Goal: Task Accomplishment & Management: Use online tool/utility

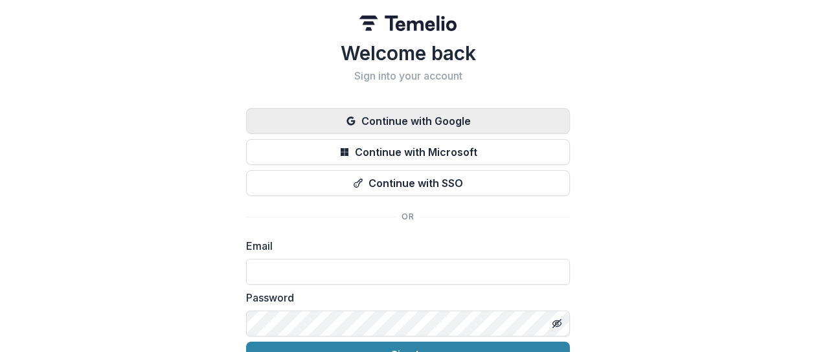
click at [390, 117] on button "Continue with Google" at bounding box center [408, 121] width 324 height 26
click at [409, 119] on button "Continue with Google" at bounding box center [408, 121] width 324 height 26
